Goal: Navigation & Orientation: Find specific page/section

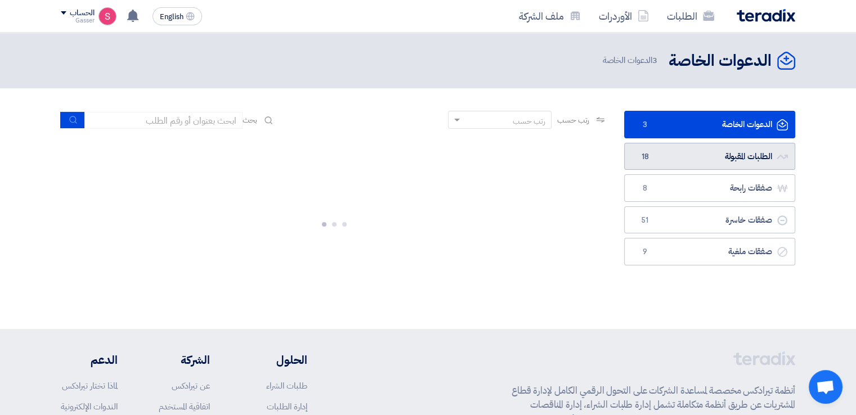
click at [704, 156] on link "الطلبات المقبولة الطلبات المقبولة 18" at bounding box center [709, 157] width 171 height 28
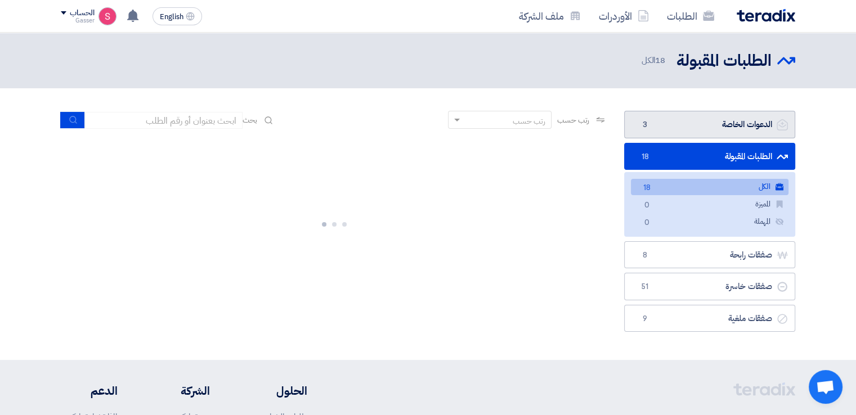
click at [703, 128] on link "الدعوات الخاصة الدعوات الخاصة 3" at bounding box center [709, 125] width 171 height 28
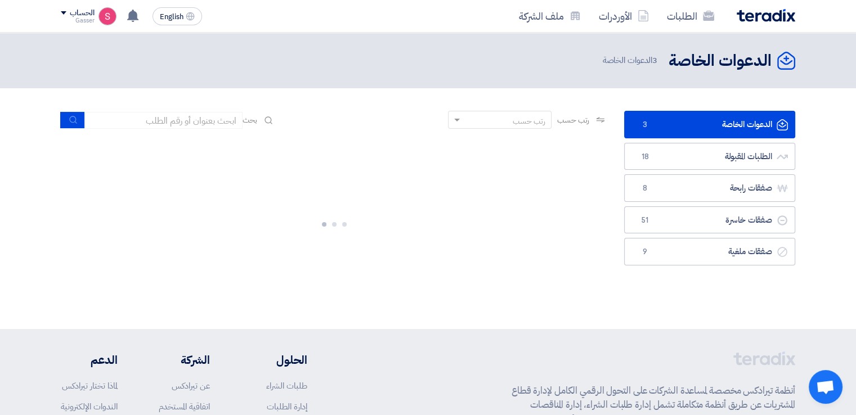
click at [703, 128] on link "الدعوات الخاصة الدعوات الخاصة 3" at bounding box center [709, 125] width 171 height 28
click at [667, 17] on link "الطلبات" at bounding box center [690, 16] width 65 height 26
click at [604, 17] on link "الأوردرات" at bounding box center [624, 16] width 68 height 26
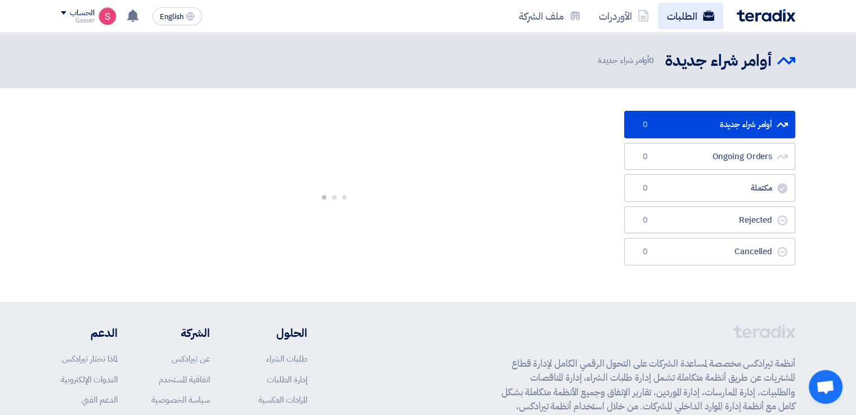
click at [689, 10] on link "الطلبات" at bounding box center [690, 16] width 65 height 26
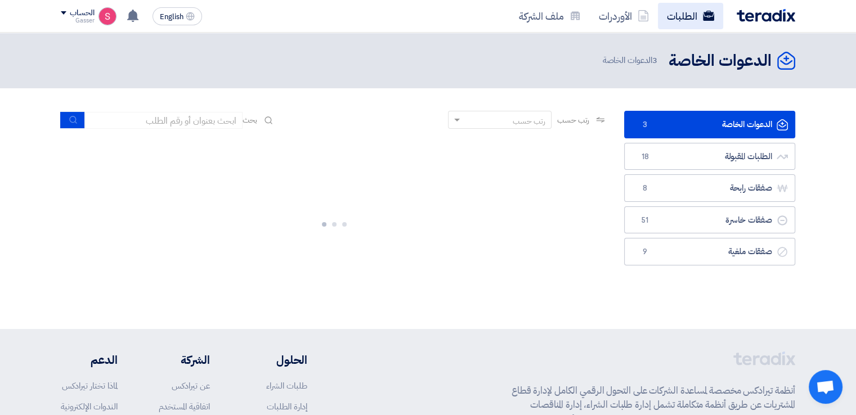
click at [698, 19] on link "الطلبات" at bounding box center [690, 16] width 65 height 26
click at [678, 122] on link "الدعوات الخاصة الدعوات الخاصة 3" at bounding box center [709, 125] width 171 height 28
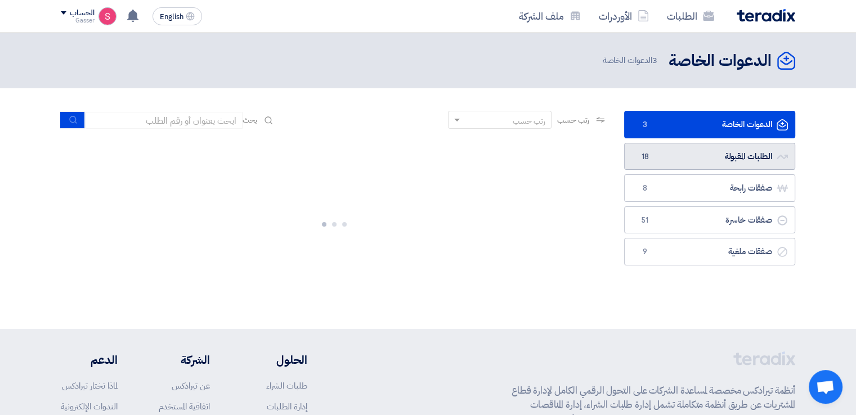
click at [712, 155] on link "الطلبات المقبولة الطلبات المقبولة 18" at bounding box center [709, 157] width 171 height 28
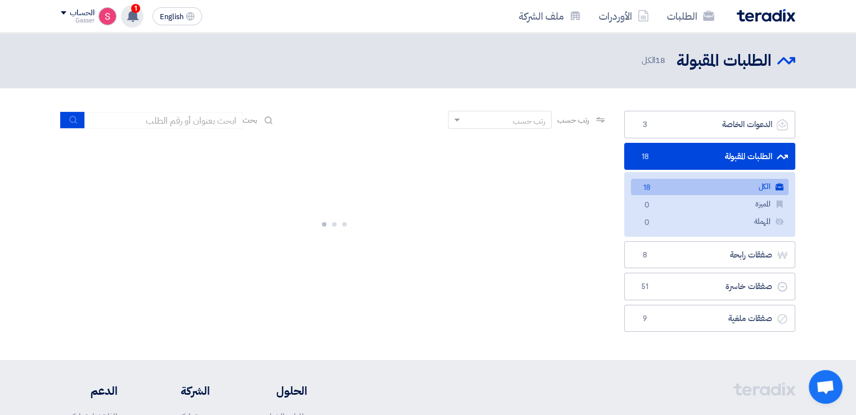
click at [128, 17] on icon at bounding box center [133, 16] width 12 height 12
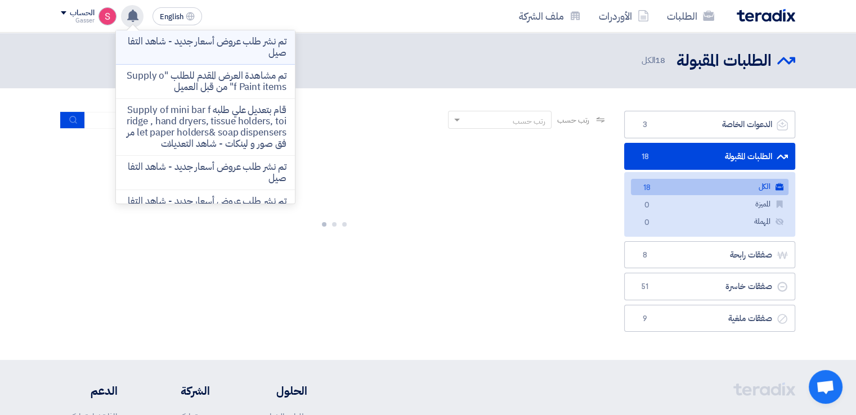
click at [240, 43] on p "تم نشر طلب عروض أسعار جديد - شاهد التفاصيل" at bounding box center [205, 47] width 161 height 23
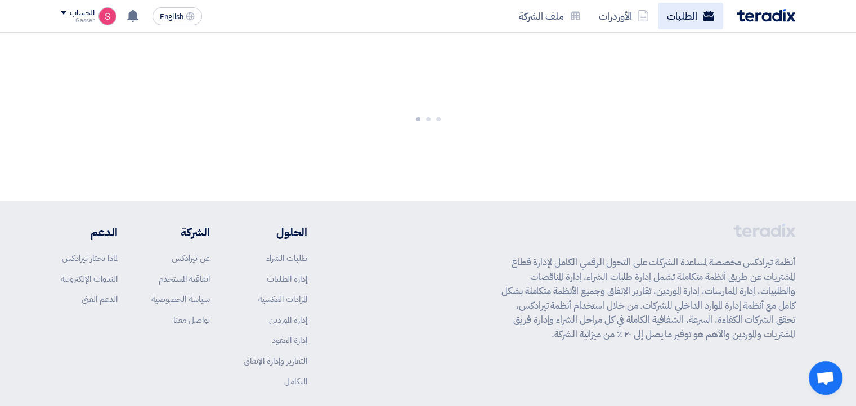
click at [692, 10] on link "الطلبات" at bounding box center [690, 16] width 65 height 26
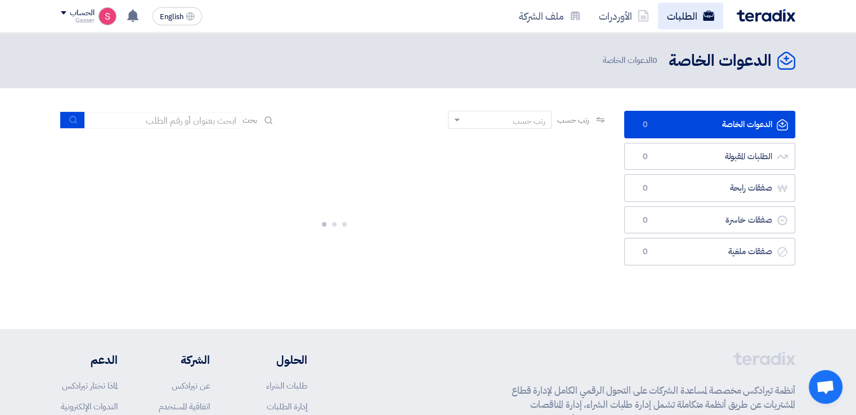
click at [677, 12] on link "الطلبات" at bounding box center [690, 16] width 65 height 26
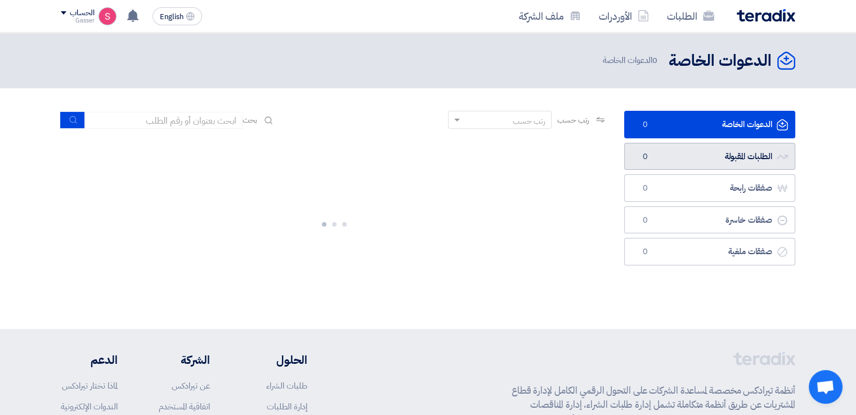
click at [667, 163] on link "الطلبات المقبولة الطلبات المقبولة 0" at bounding box center [709, 157] width 171 height 28
